Goal: Find specific page/section: Find specific page/section

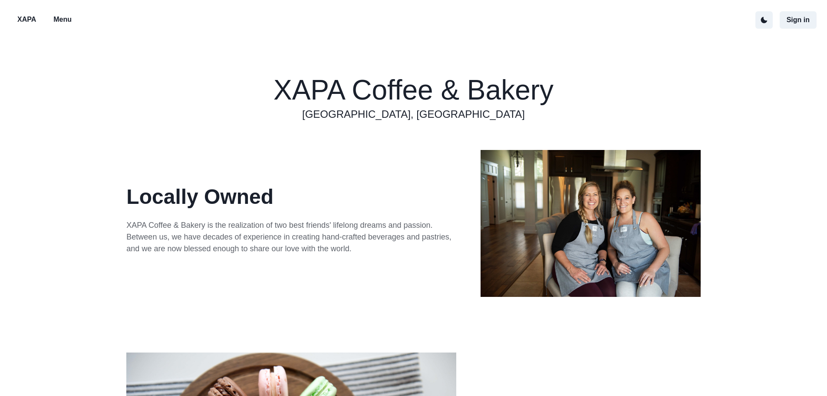
click at [60, 24] on p "Menu" at bounding box center [62, 19] width 18 height 10
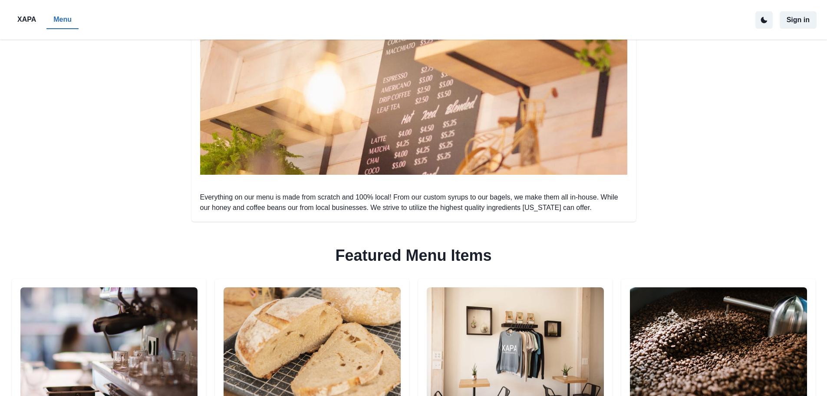
scroll to position [284, 0]
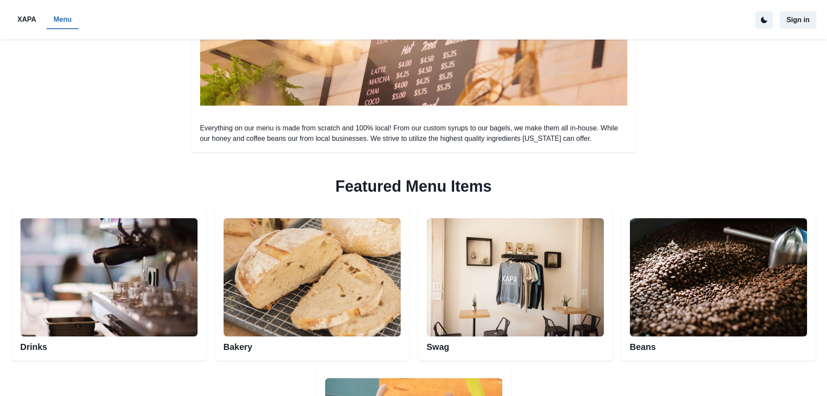
click at [134, 267] on img at bounding box center [108, 277] width 177 height 118
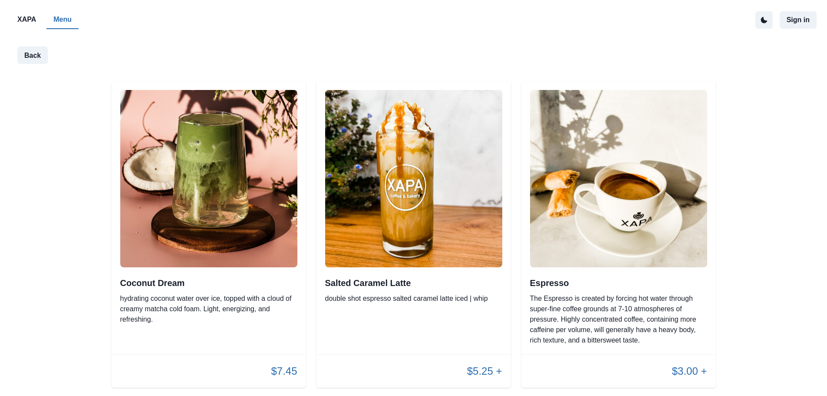
click at [28, 20] on p "XAPA" at bounding box center [26, 19] width 19 height 10
